Goal: Share content

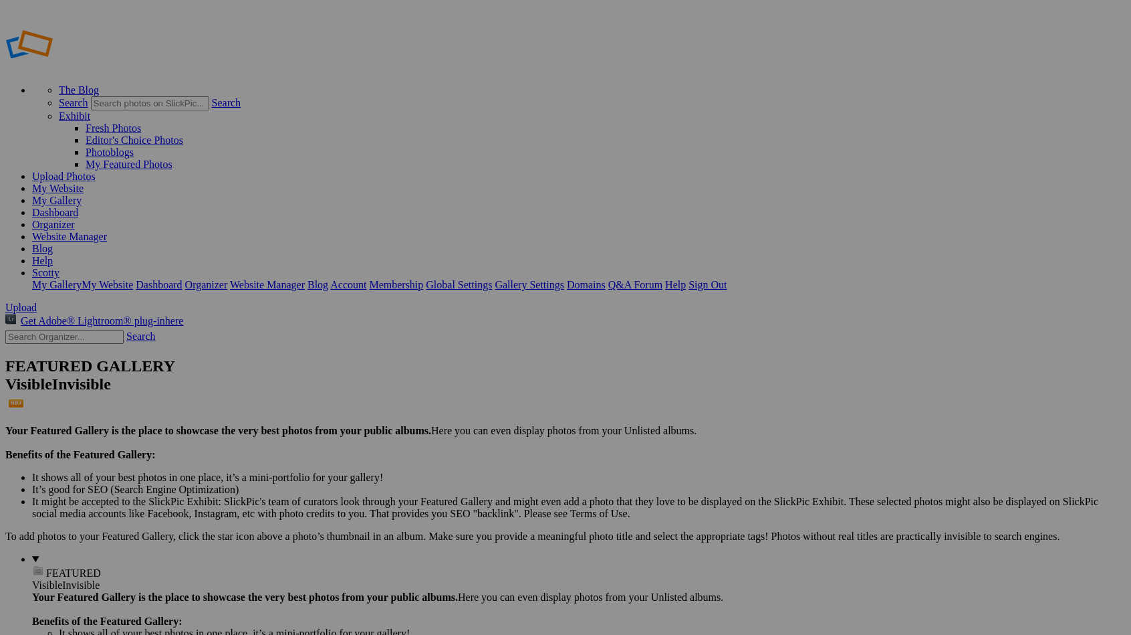
type input "Pixxii and Lexx - First Friday"
type input "Pixxii and Lexxx - First Friday"
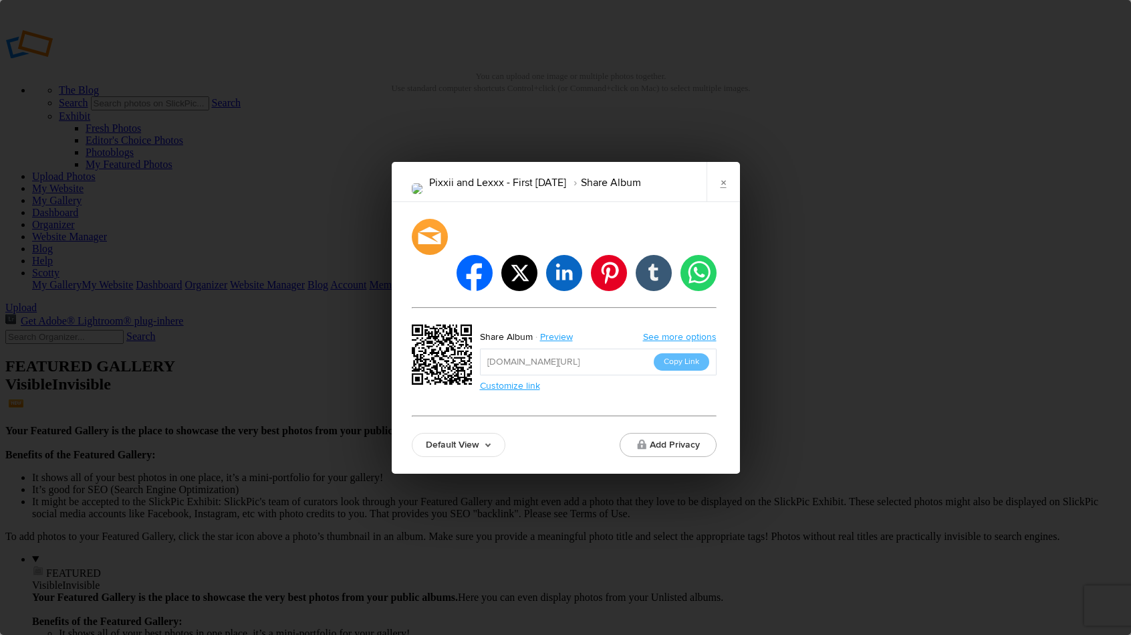
click at [449, 433] on link "Default View" at bounding box center [459, 445] width 94 height 24
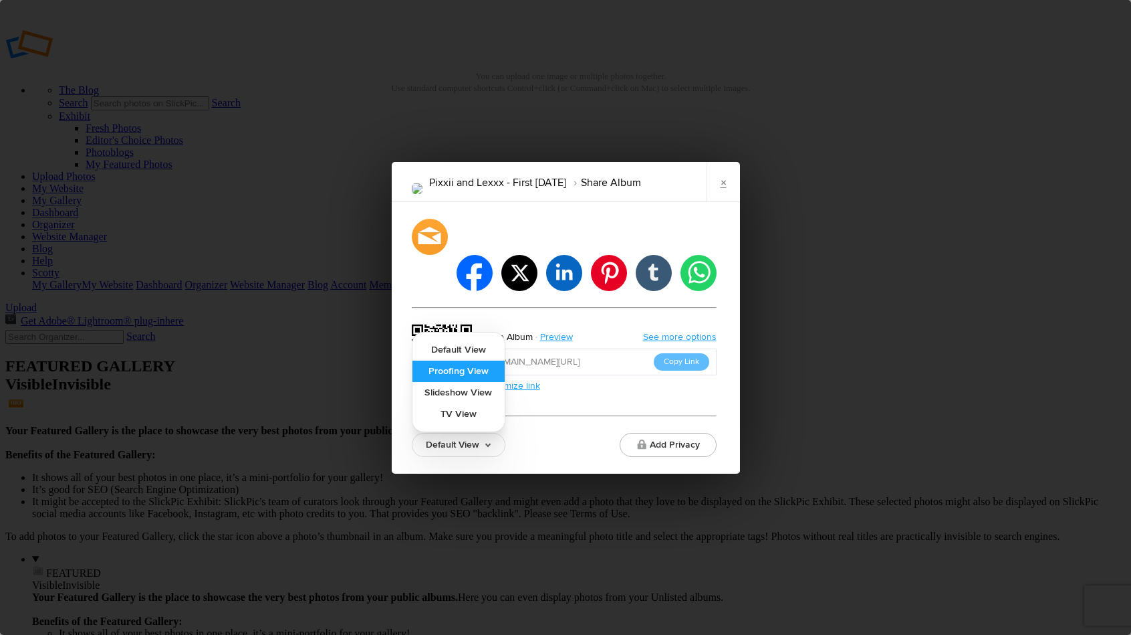
click at [471, 360] on link "Proofing View" at bounding box center [459, 370] width 92 height 21
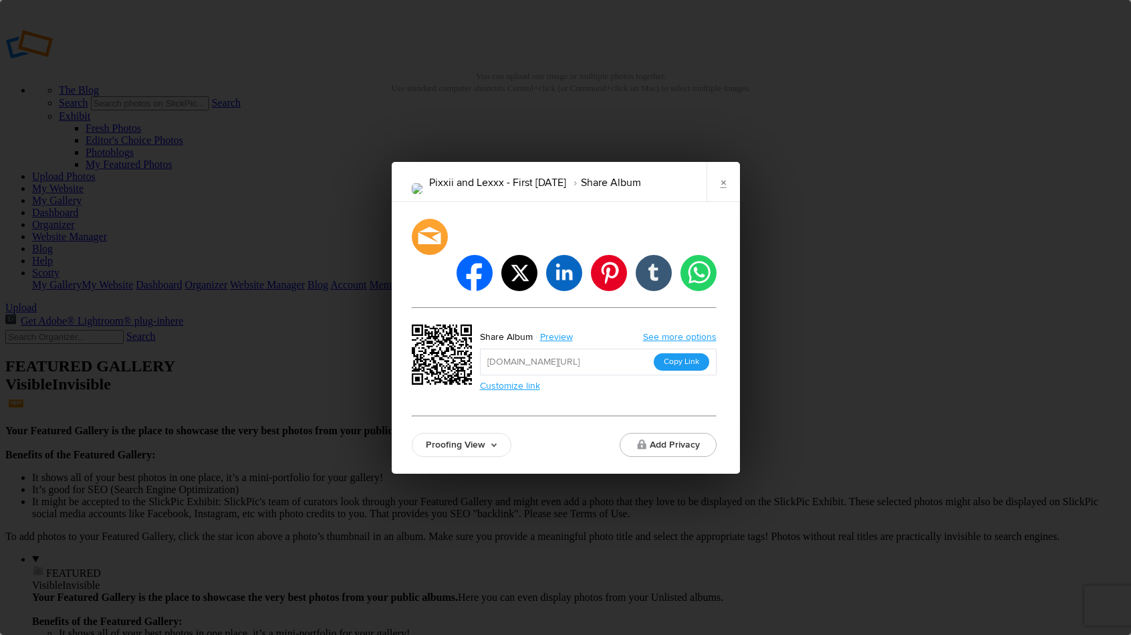
click at [685, 353] on button "Copy Link" at bounding box center [681, 361] width 55 height 17
click at [713, 200] on link "×" at bounding box center [723, 182] width 33 height 40
